Goal: Share content

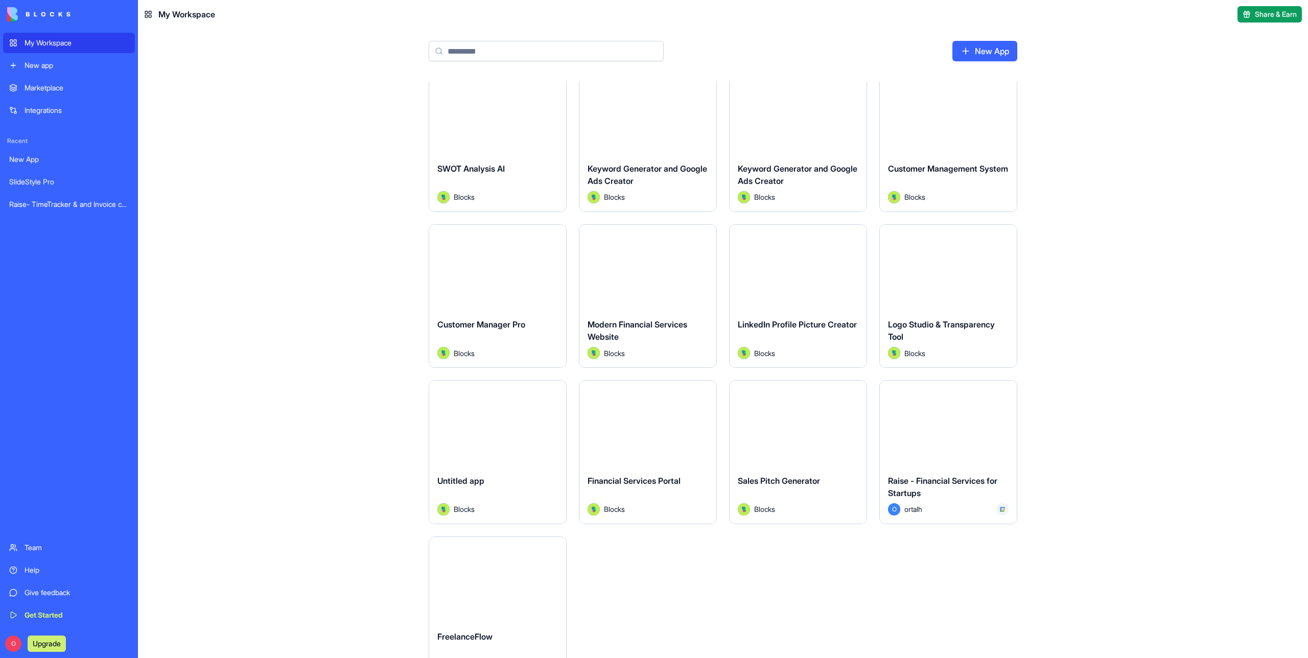
scroll to position [518, 0]
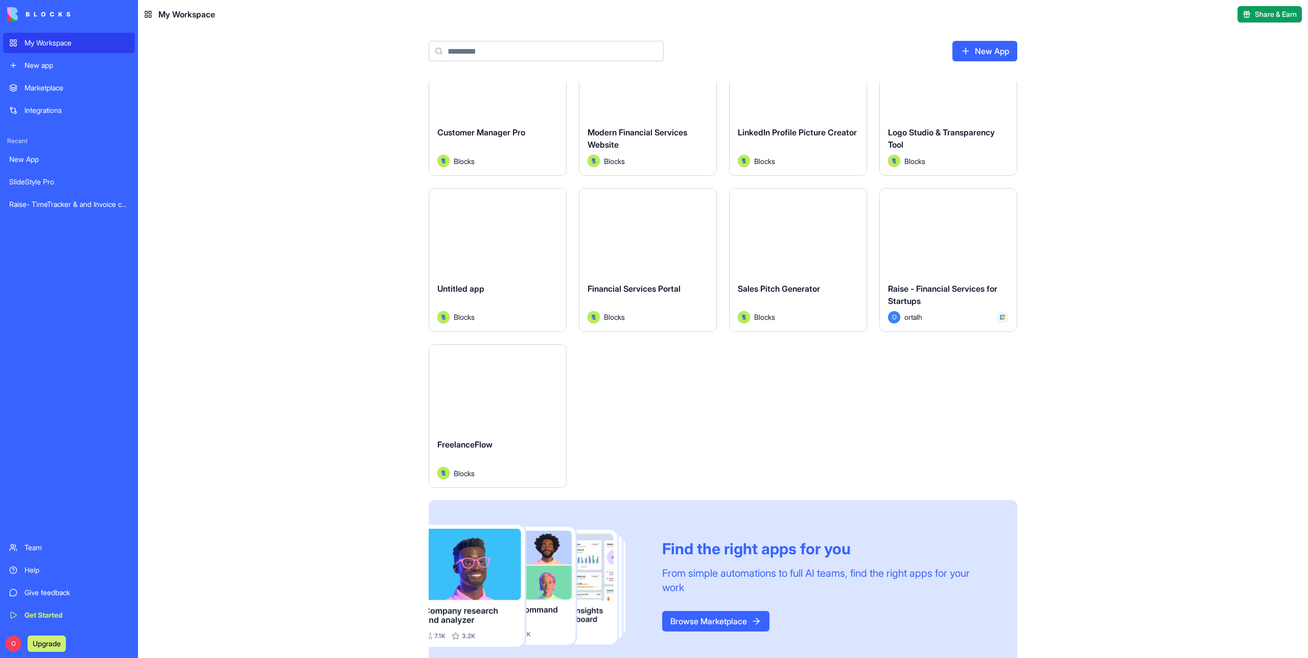
click at [953, 237] on button "Launch" at bounding box center [948, 231] width 77 height 20
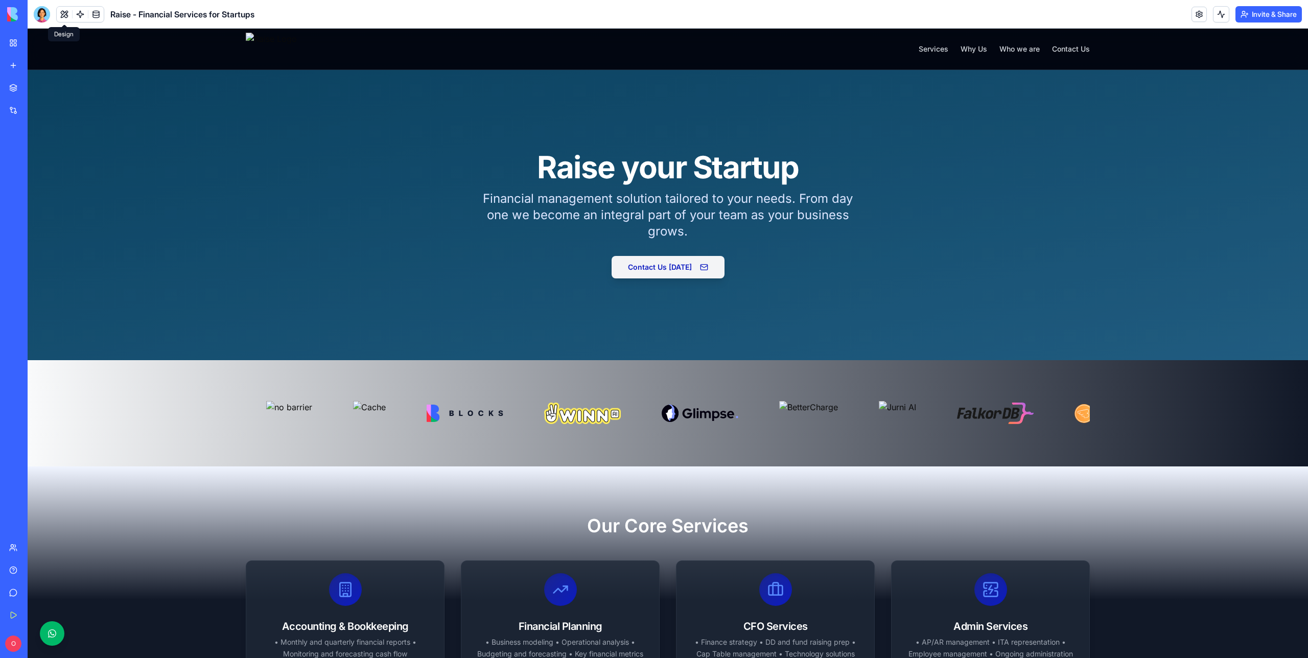
click at [63, 14] on button at bounding box center [64, 14] width 15 height 15
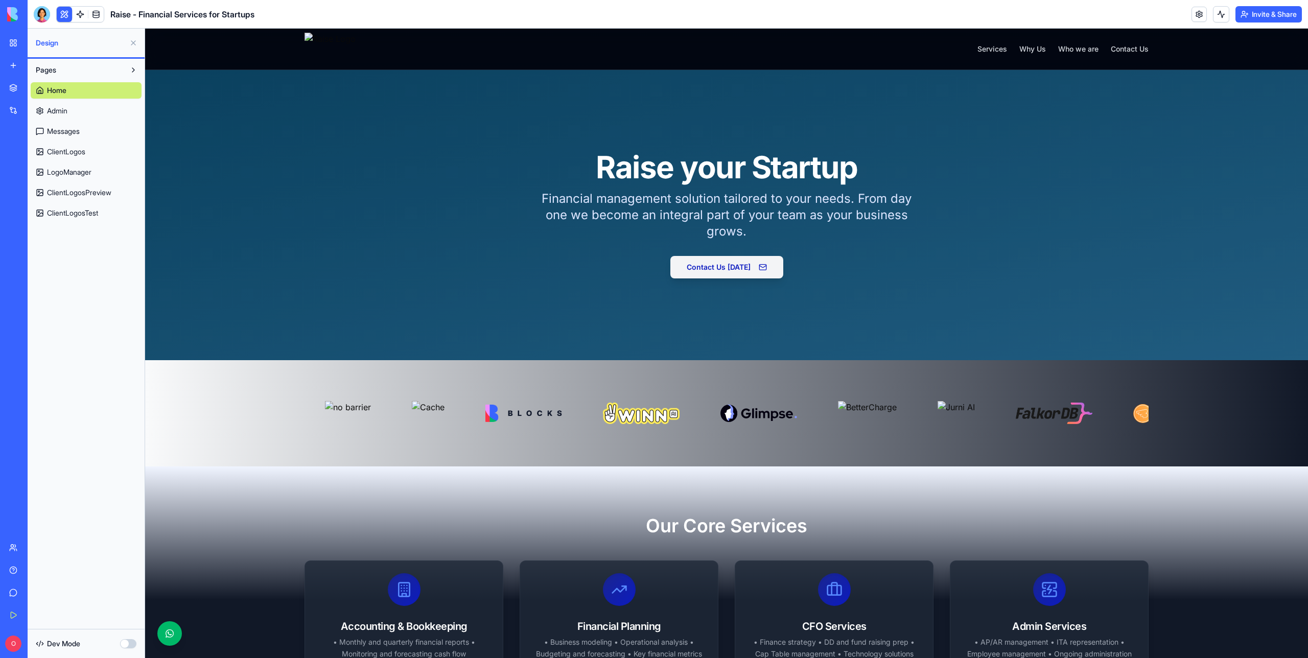
click at [1267, 18] on button "Invite & Share" at bounding box center [1268, 14] width 66 height 16
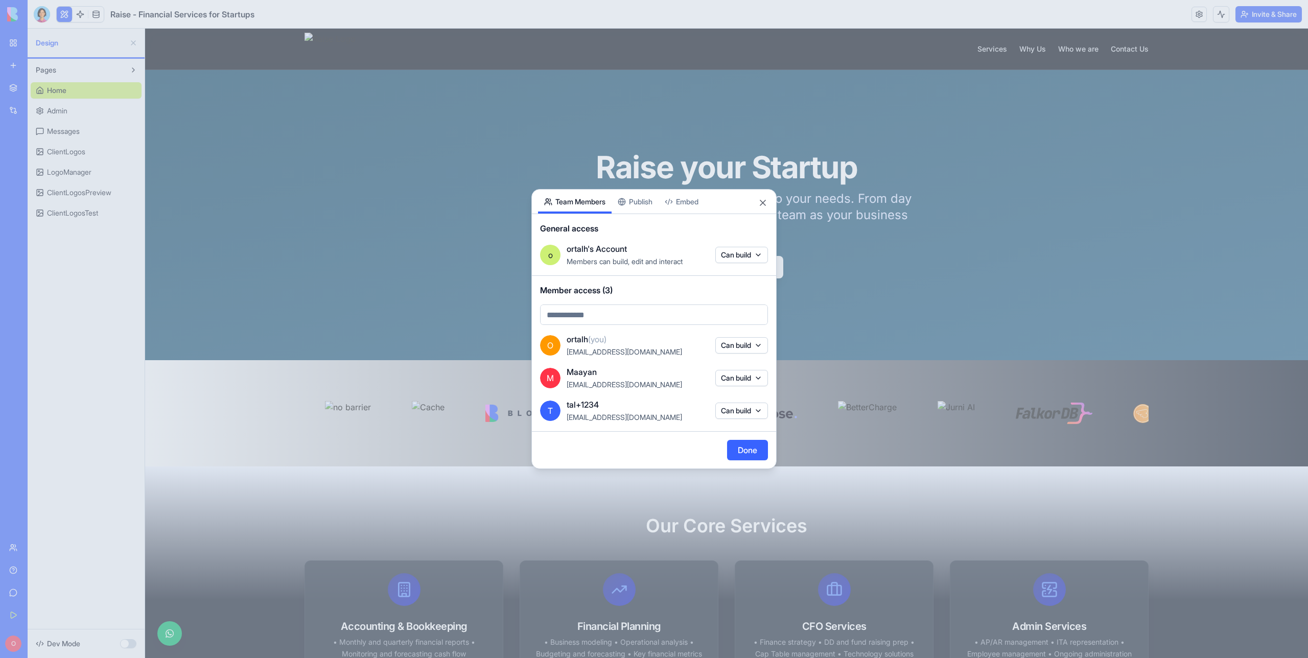
click at [643, 200] on button "Publish" at bounding box center [634, 202] width 47 height 24
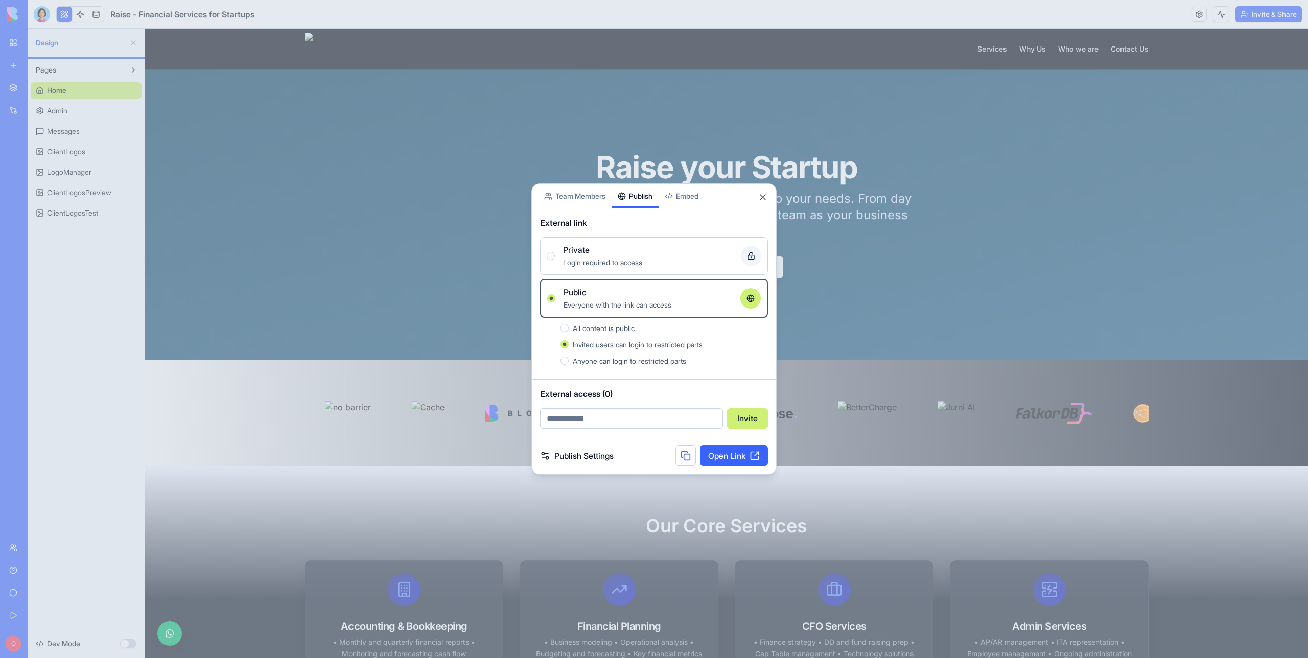
click at [738, 460] on link "Open Link" at bounding box center [734, 455] width 68 height 20
click at [761, 192] on button "Close" at bounding box center [763, 197] width 10 height 10
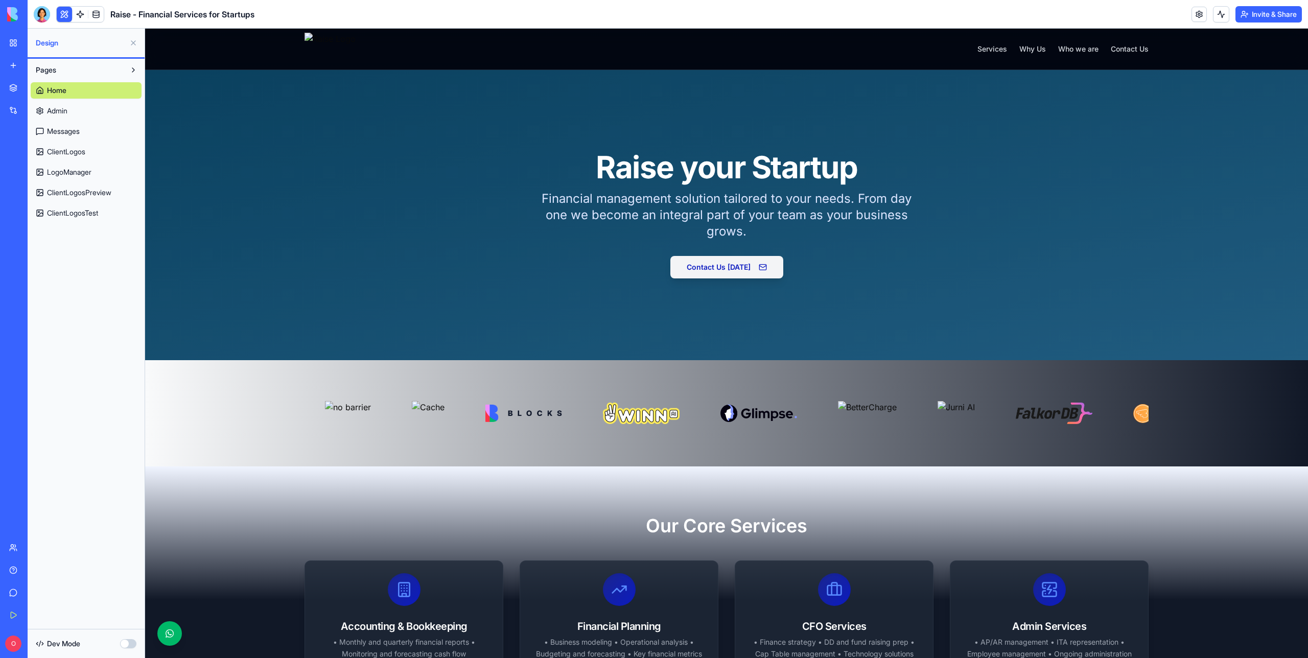
click at [137, 42] on button at bounding box center [133, 43] width 16 height 16
